Goal: Use online tool/utility: Utilize a website feature to perform a specific function

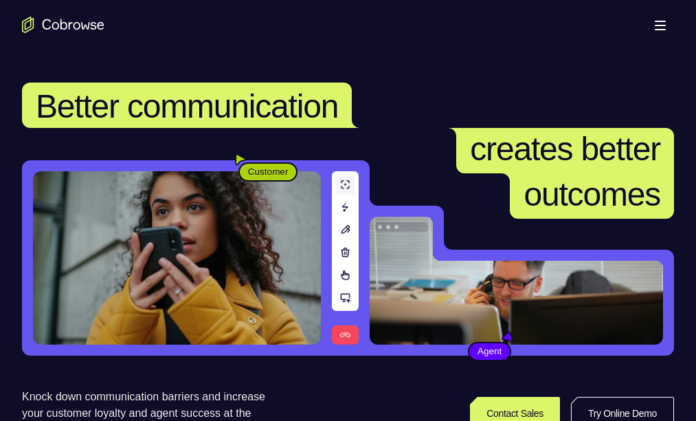
scroll to position [275, 0]
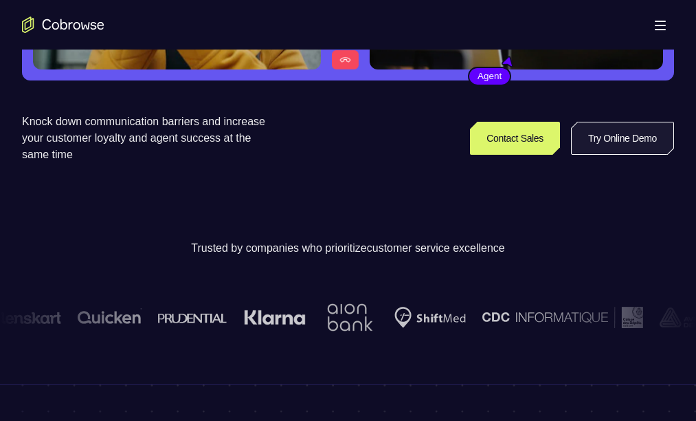
click at [571, 155] on link "Try Online Demo" at bounding box center [622, 138] width 103 height 33
